Goal: Information Seeking & Learning: Learn about a topic

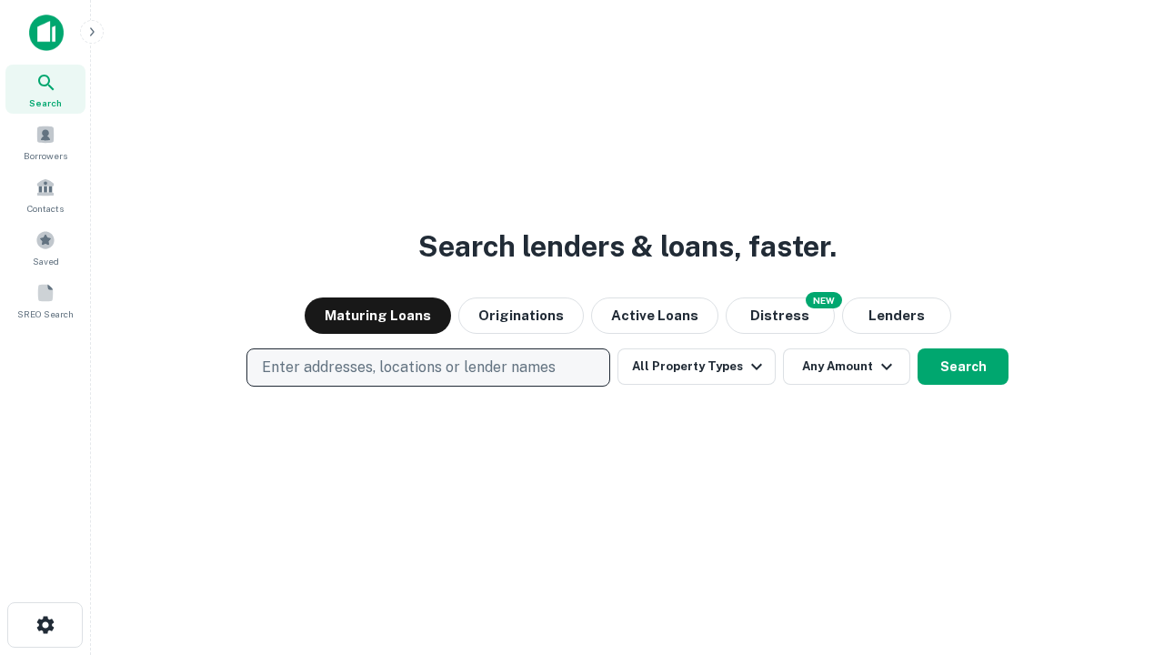
click at [427, 367] on p "Enter addresses, locations or lender names" at bounding box center [409, 367] width 294 height 22
type input "**********"
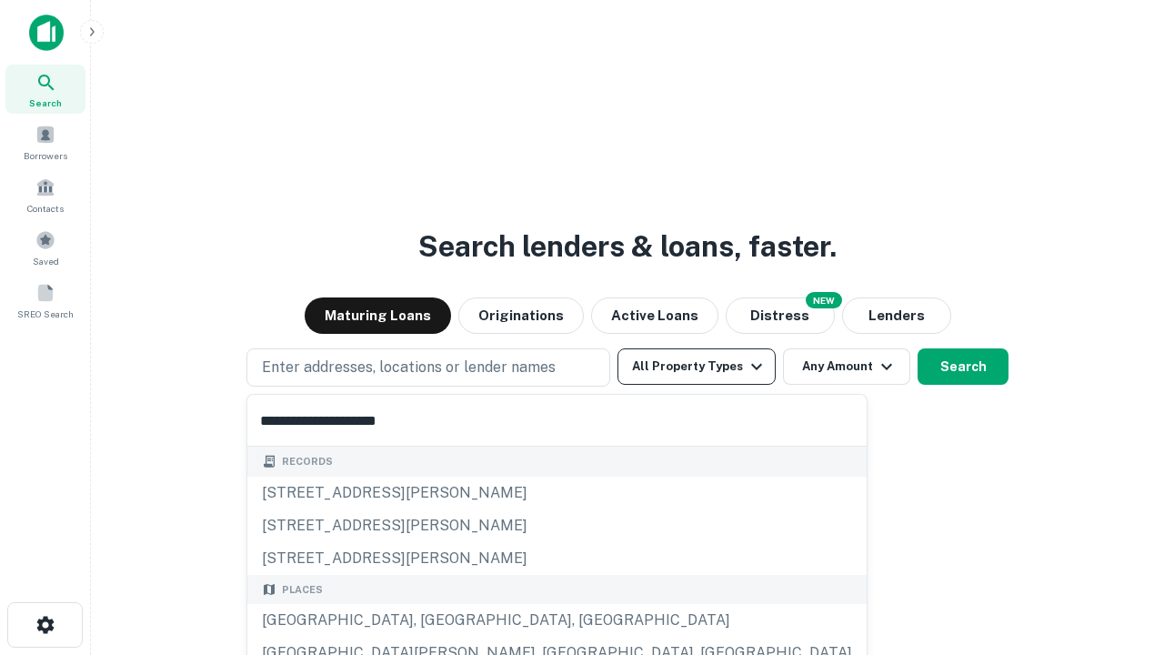
click at [435, 620] on div "Santa Monica, CA, USA" at bounding box center [556, 620] width 619 height 33
click at [696, 366] on button "All Property Types" at bounding box center [696, 366] width 158 height 36
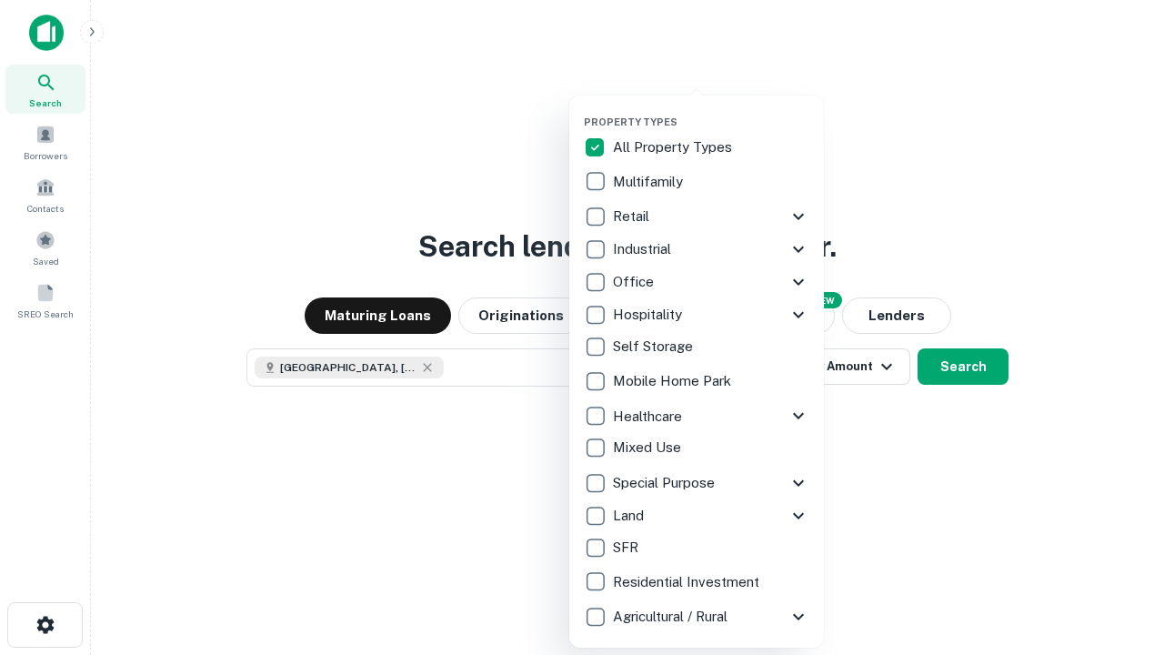
click at [711, 110] on button "button" at bounding box center [711, 110] width 255 height 1
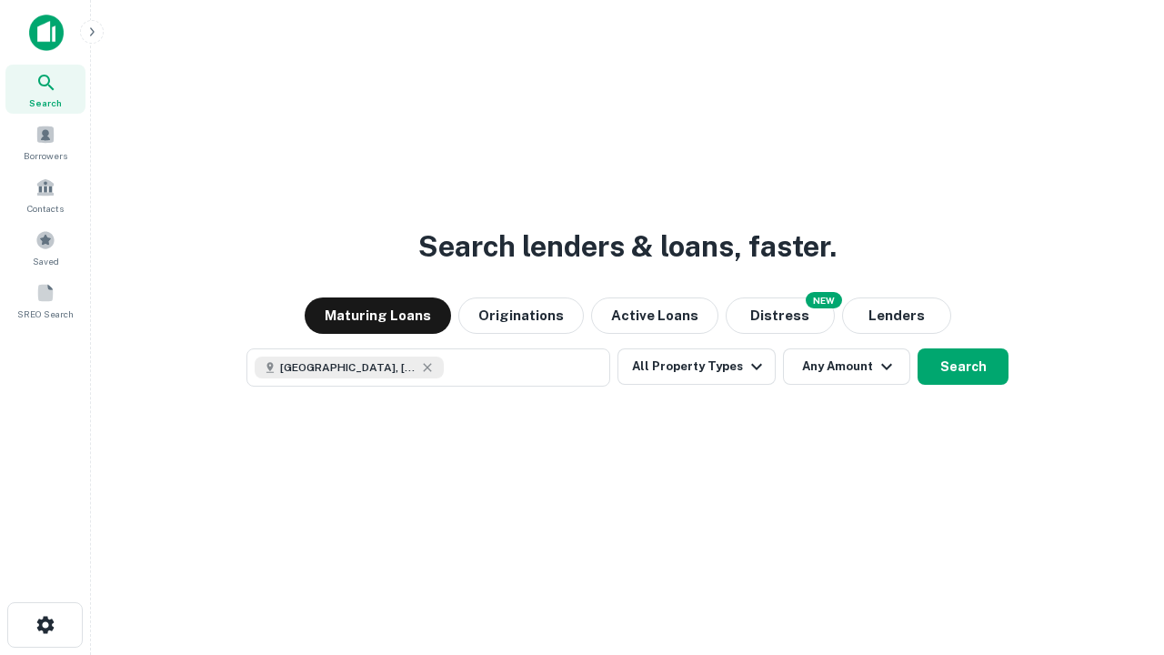
scroll to position [29, 0]
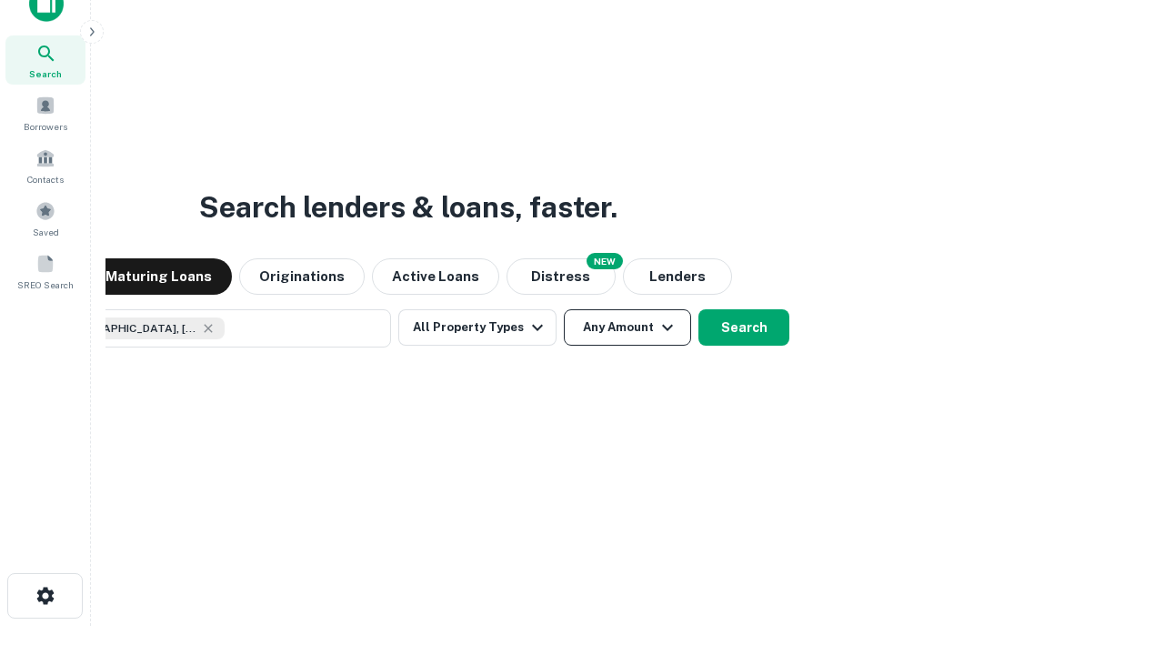
click at [564, 309] on button "Any Amount" at bounding box center [627, 327] width 127 height 36
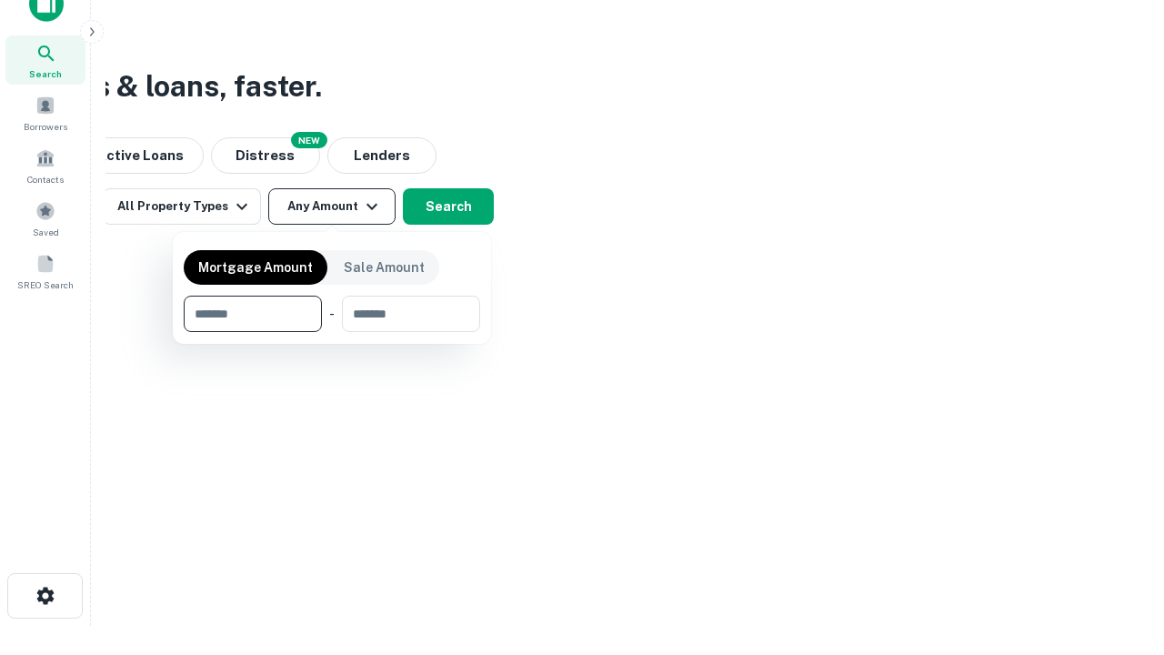
type input "*******"
click at [332, 332] on button "button" at bounding box center [332, 332] width 296 height 1
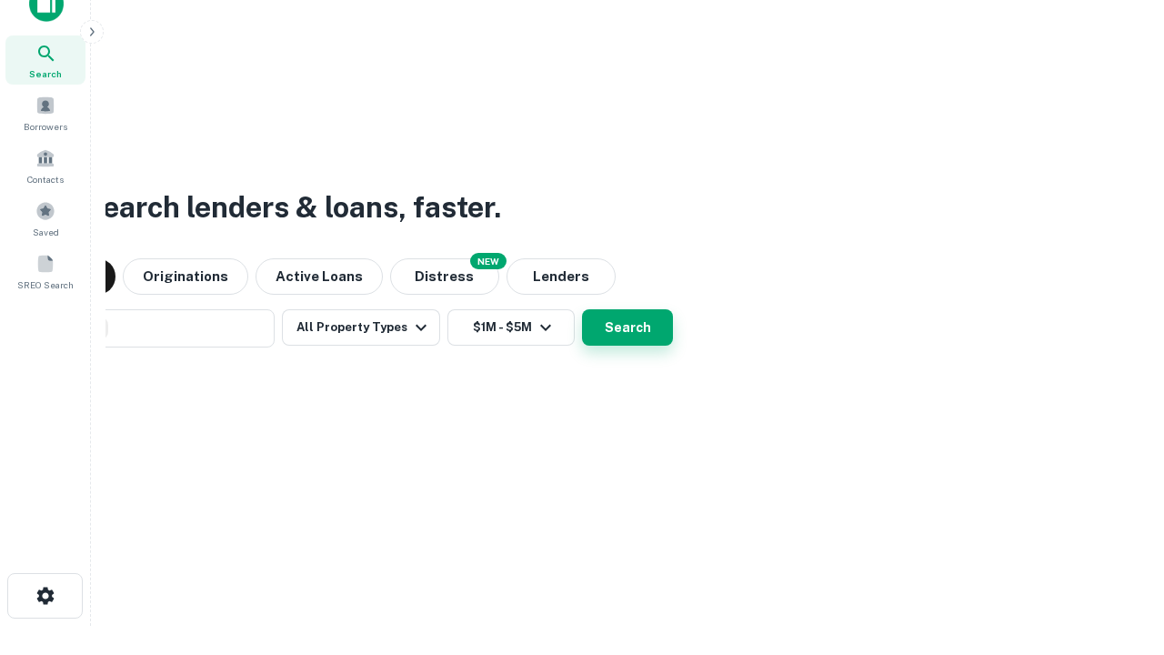
click at [582, 309] on button "Search" at bounding box center [627, 327] width 91 height 36
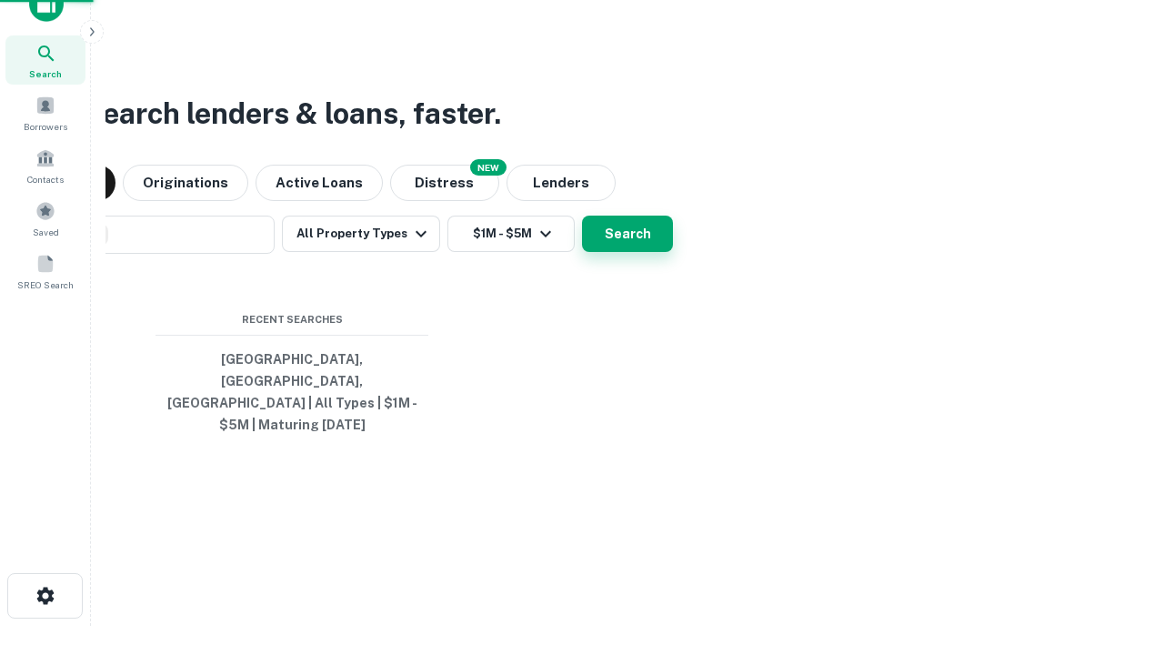
scroll to position [59, 515]
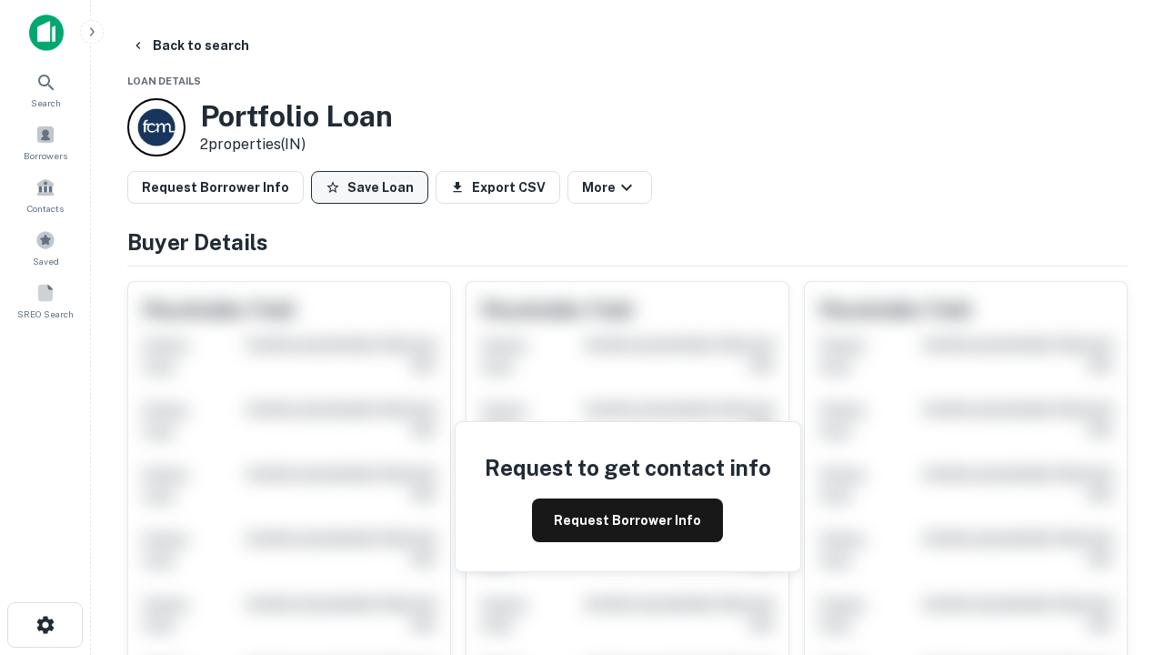
click at [369, 187] on button "Save Loan" at bounding box center [369, 187] width 117 height 33
click at [374, 187] on button "Save Loan" at bounding box center [369, 187] width 117 height 33
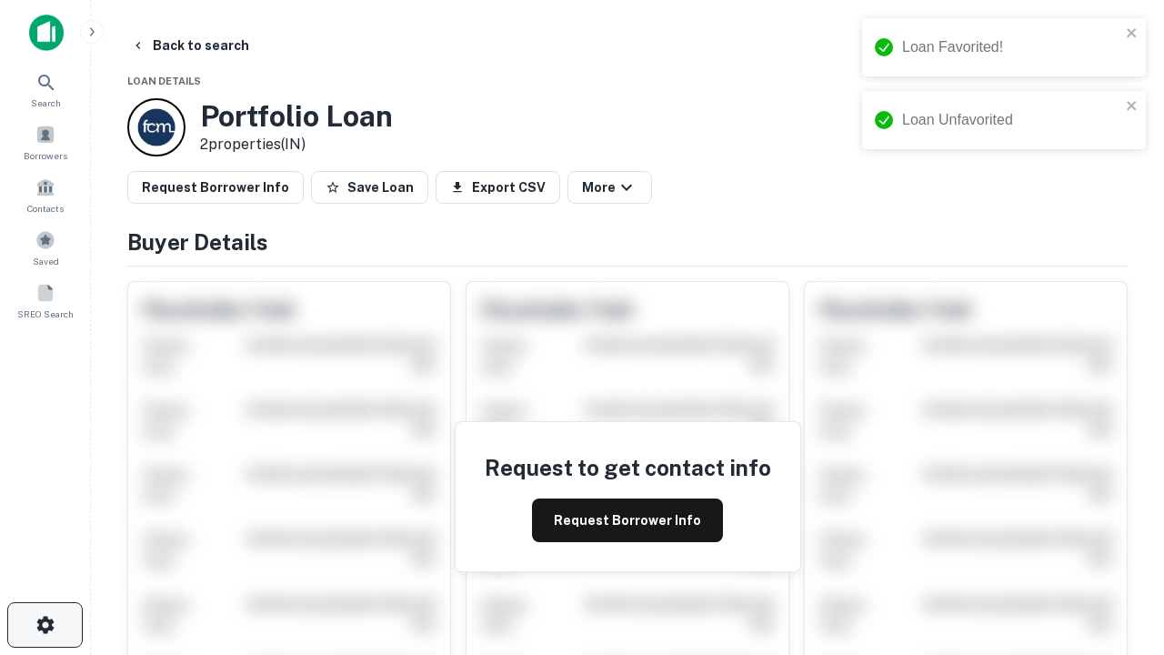
click at [45, 625] on icon "button" at bounding box center [46, 625] width 22 height 22
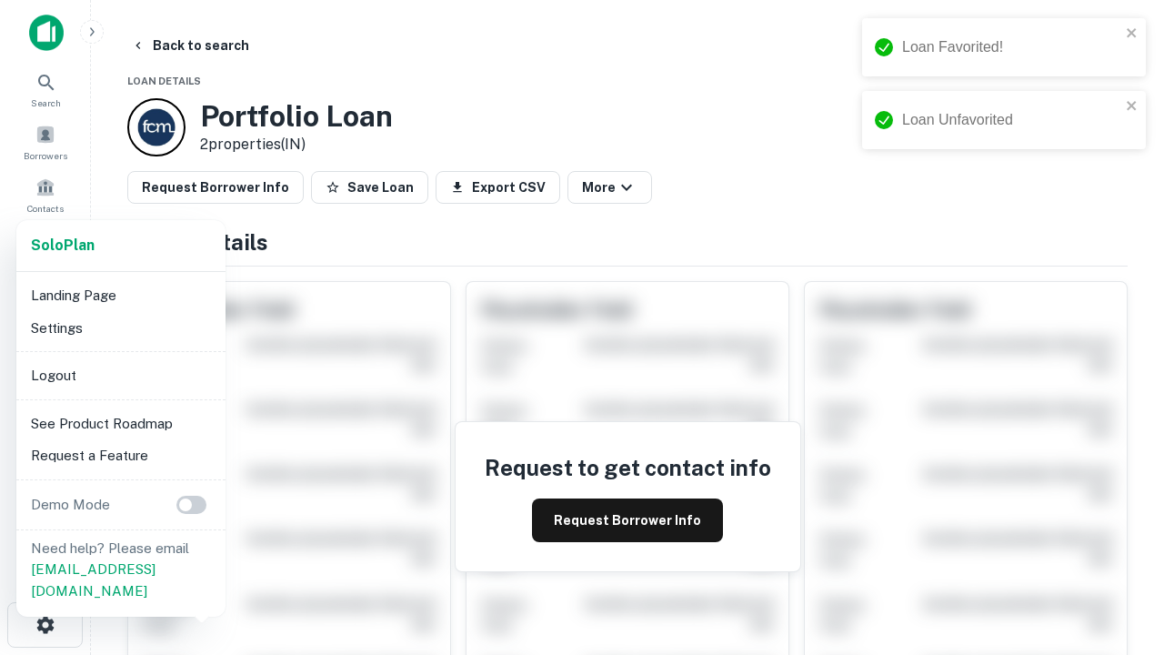
click at [120, 375] on li "Logout" at bounding box center [121, 375] width 195 height 33
